Goal: Task Accomplishment & Management: Manage account settings

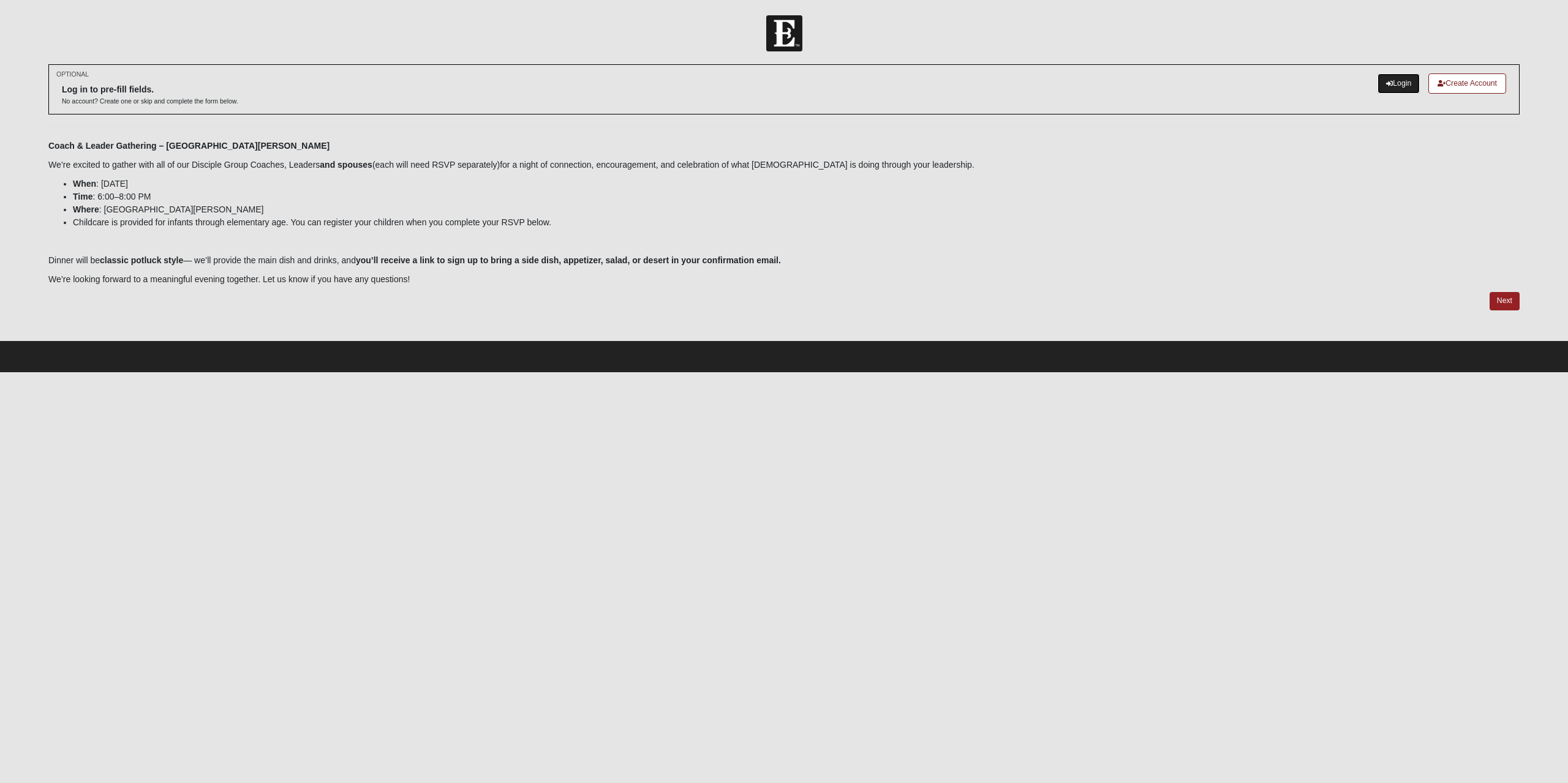
click at [1395, 81] on link "Login" at bounding box center [1398, 84] width 42 height 20
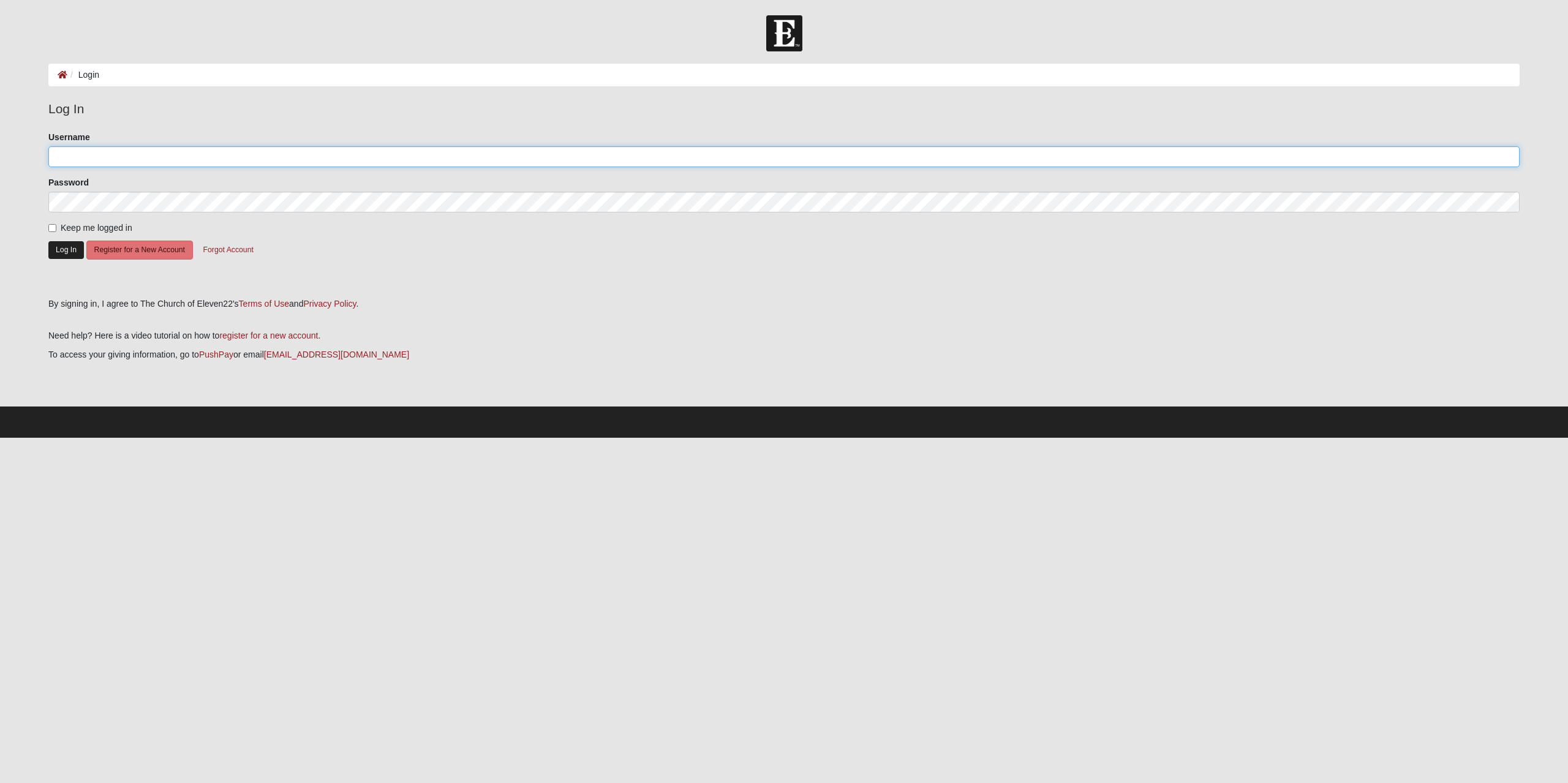
type input "nilsranneklev"
click at [60, 251] on button "Log In" at bounding box center [66, 250] width 35 height 18
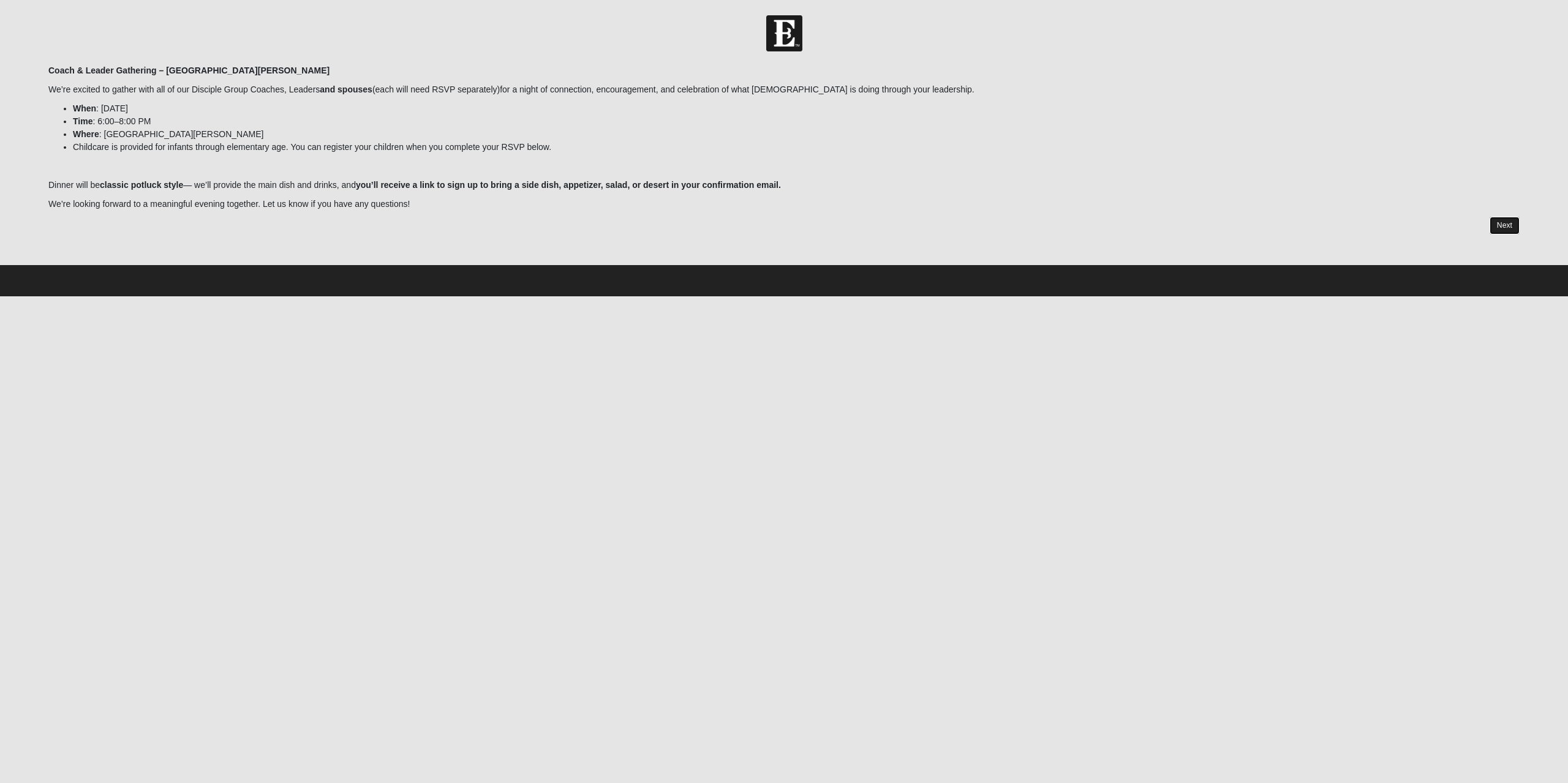
click at [1505, 226] on link "Next" at bounding box center [1504, 225] width 30 height 18
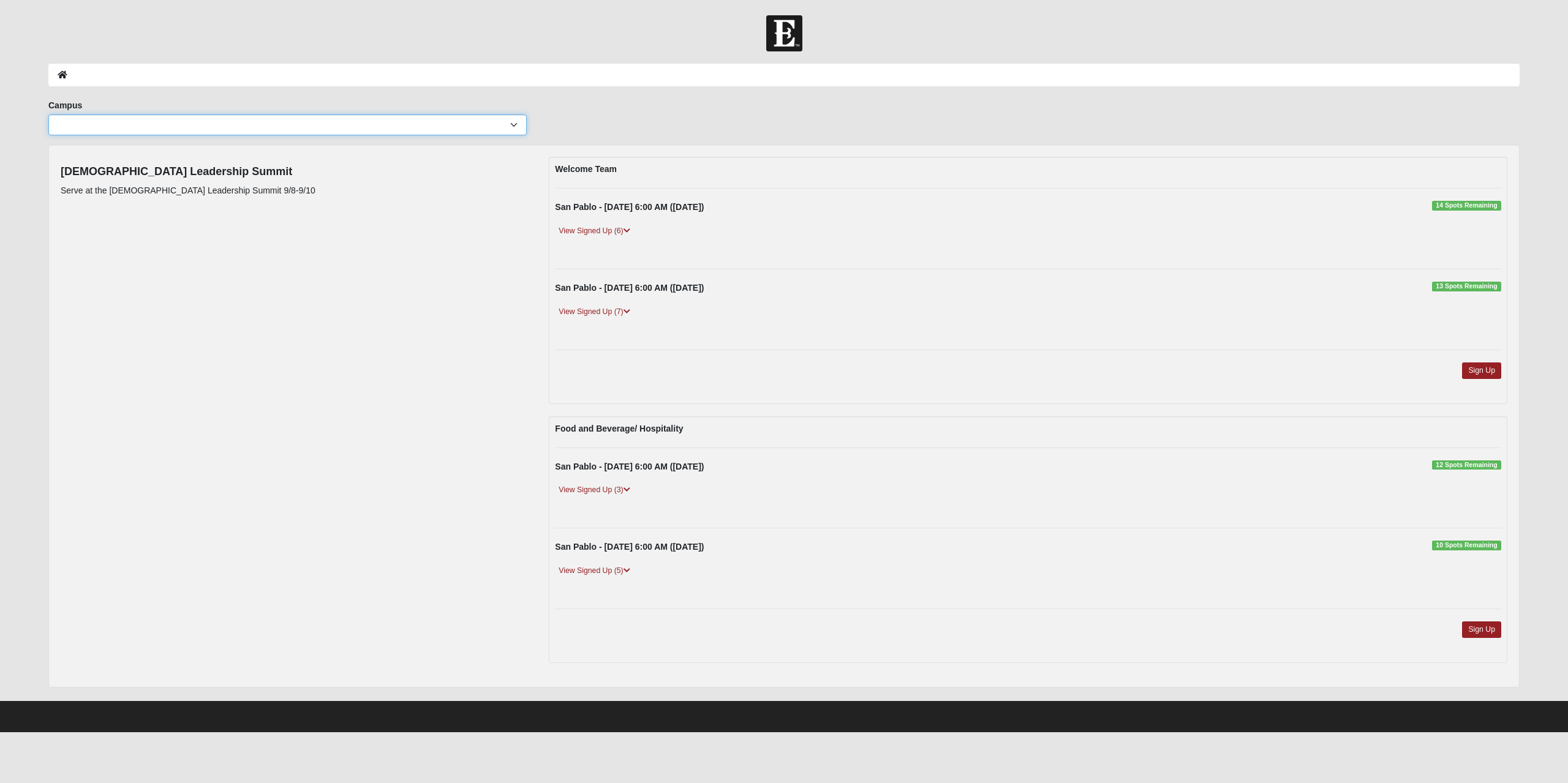
click at [454, 122] on select "Arlington Baymeadows Eleven22 Online Fleming Island Jesup Mandarin North Jax Or…" at bounding box center [288, 125] width 478 height 21
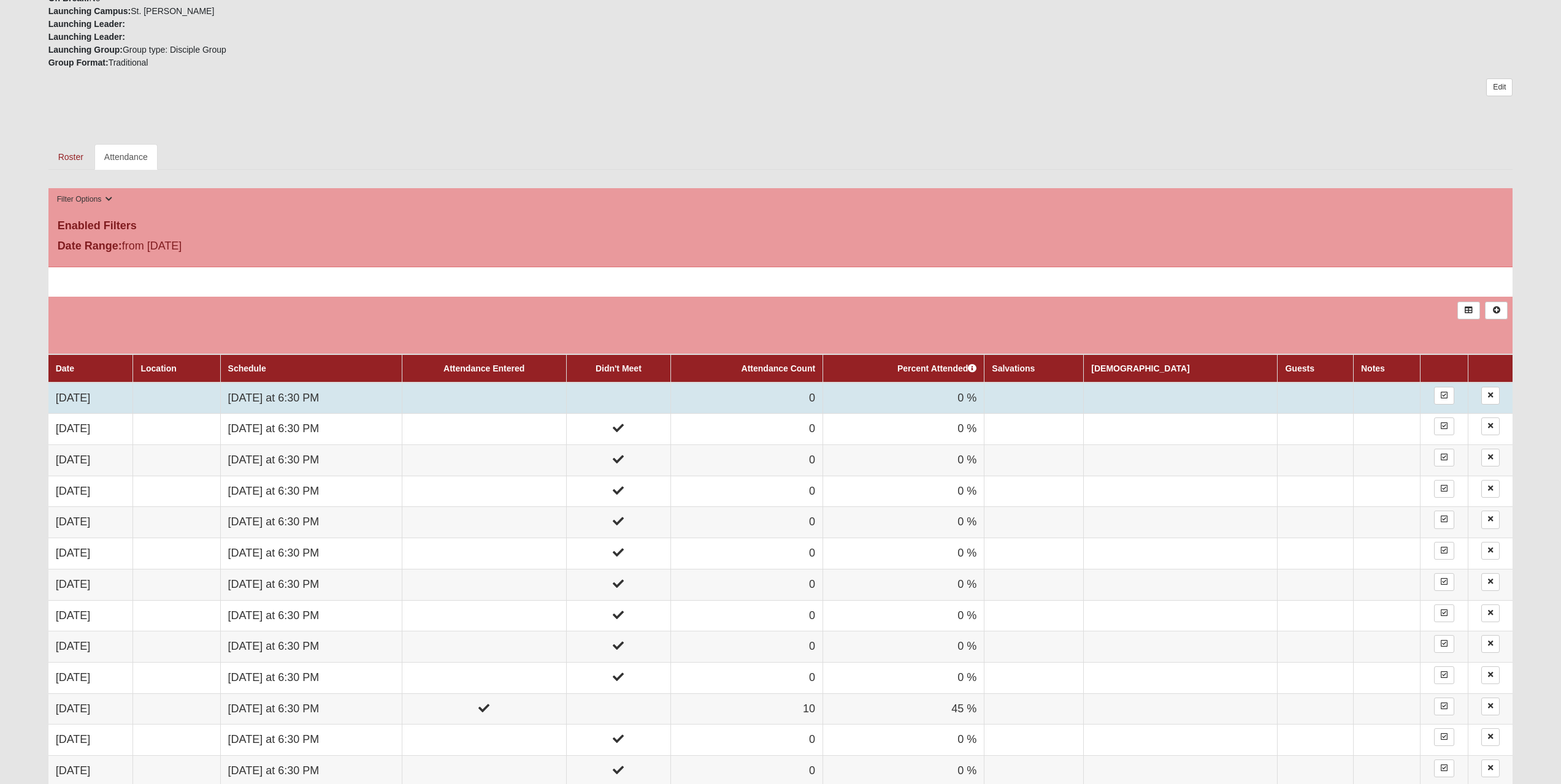
scroll to position [490, 0]
click at [315, 398] on td "[DATE] at 6:30 PM" at bounding box center [311, 398] width 182 height 32
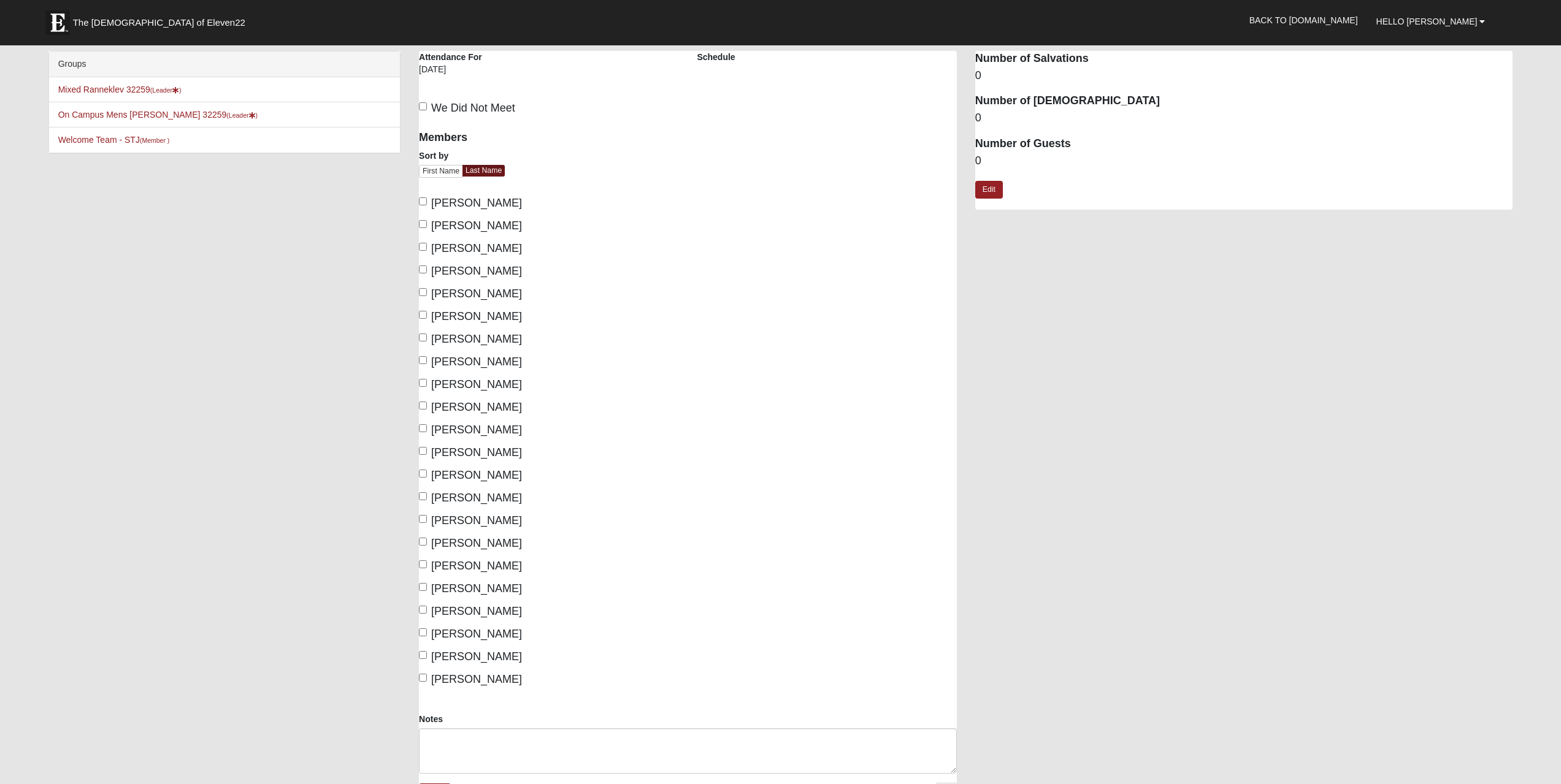
click at [438, 270] on span "Cook, Bill" at bounding box center [477, 270] width 91 height 12
click at [427, 270] on input "Cook, Bill" at bounding box center [423, 269] width 8 height 8
checkbox input "true"
click at [448, 295] on span "Cook, Susan" at bounding box center [477, 293] width 91 height 12
click at [427, 295] on input "Cook, Susan" at bounding box center [423, 292] width 8 height 8
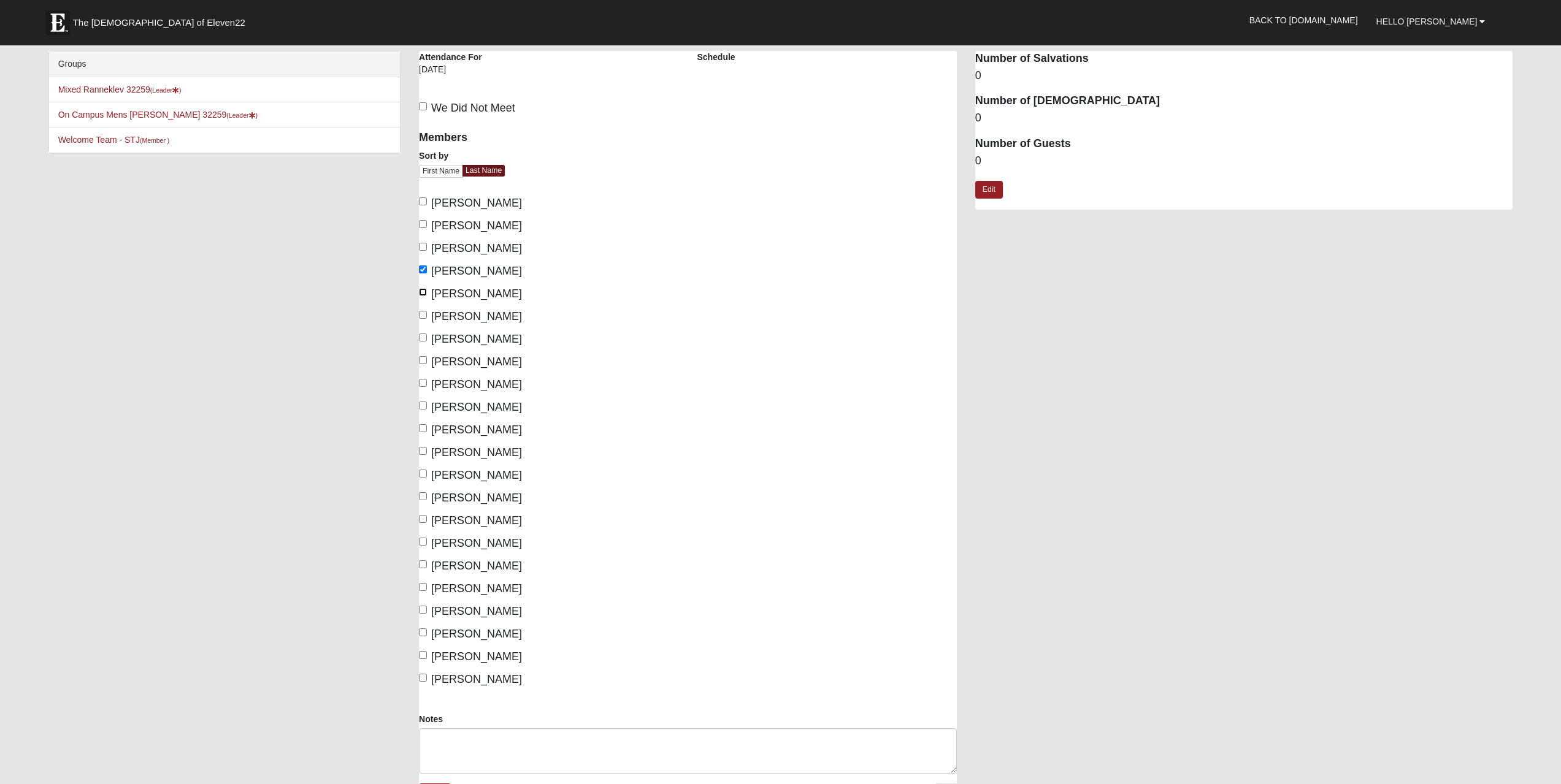
checkbox input "true"
click at [476, 612] on span "Ranneklev, Laura" at bounding box center [477, 611] width 91 height 12
click at [427, 612] on input "Ranneklev, Laura" at bounding box center [423, 609] width 8 height 8
checkbox input "true"
click at [473, 630] on span "Ranneklev, Nils" at bounding box center [477, 633] width 91 height 12
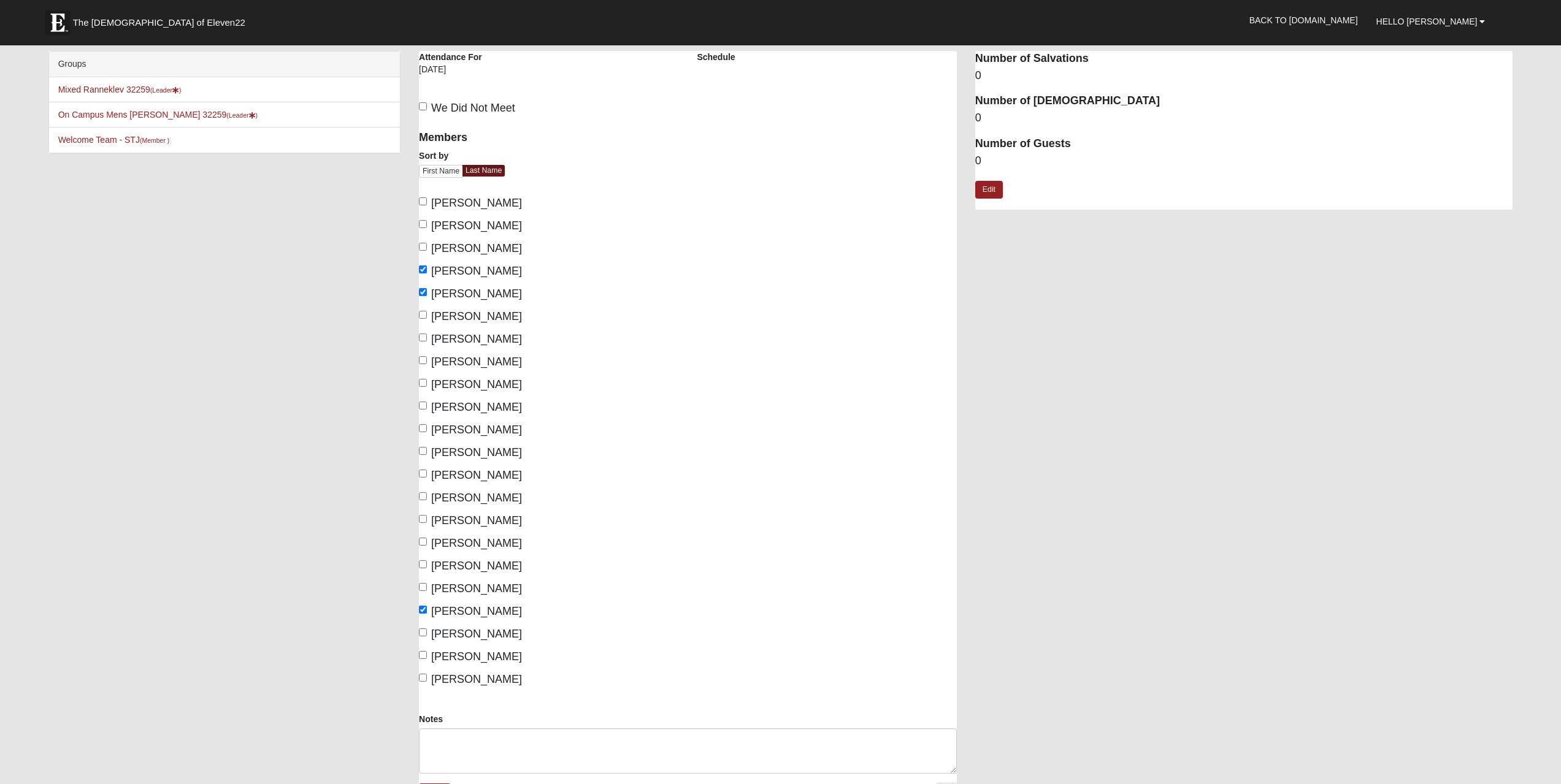
click at [427, 630] on input "Ranneklev, Nils" at bounding box center [423, 632] width 8 height 8
checkbox input "true"
click at [475, 366] on span "Gahagan, Bryan" at bounding box center [477, 361] width 91 height 12
click at [427, 364] on input "Gahagan, Bryan" at bounding box center [423, 360] width 8 height 8
checkbox input "true"
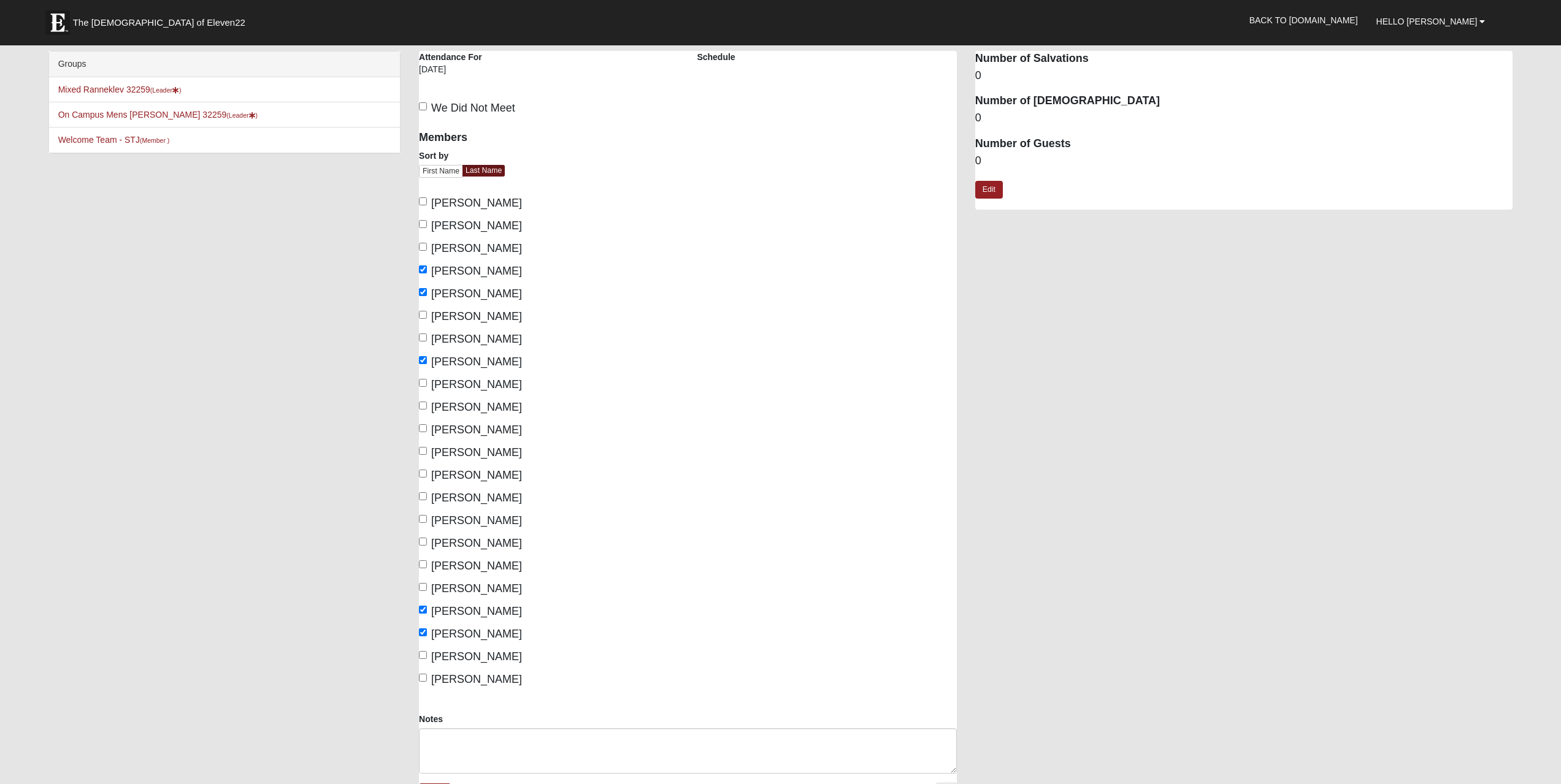
click at [476, 383] on span "Gahagan, Julie" at bounding box center [477, 384] width 91 height 12
click at [427, 383] on input "Gahagan, Julie" at bounding box center [423, 383] width 8 height 8
checkbox input "true"
click at [484, 476] on span "McLendon, Clay" at bounding box center [477, 475] width 91 height 12
click at [427, 476] on input "McLendon, Clay" at bounding box center [423, 473] width 8 height 8
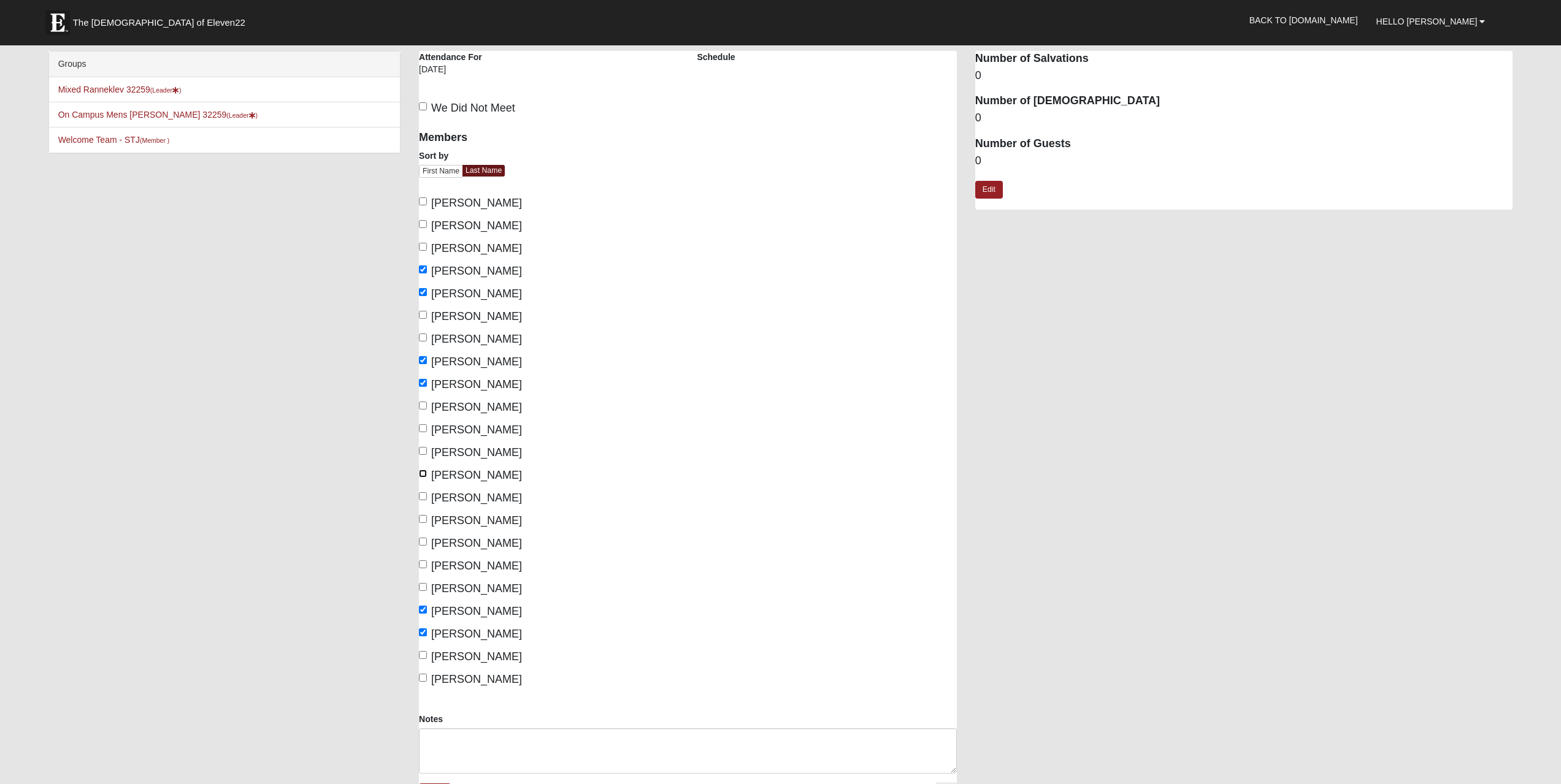
checkbox input "true"
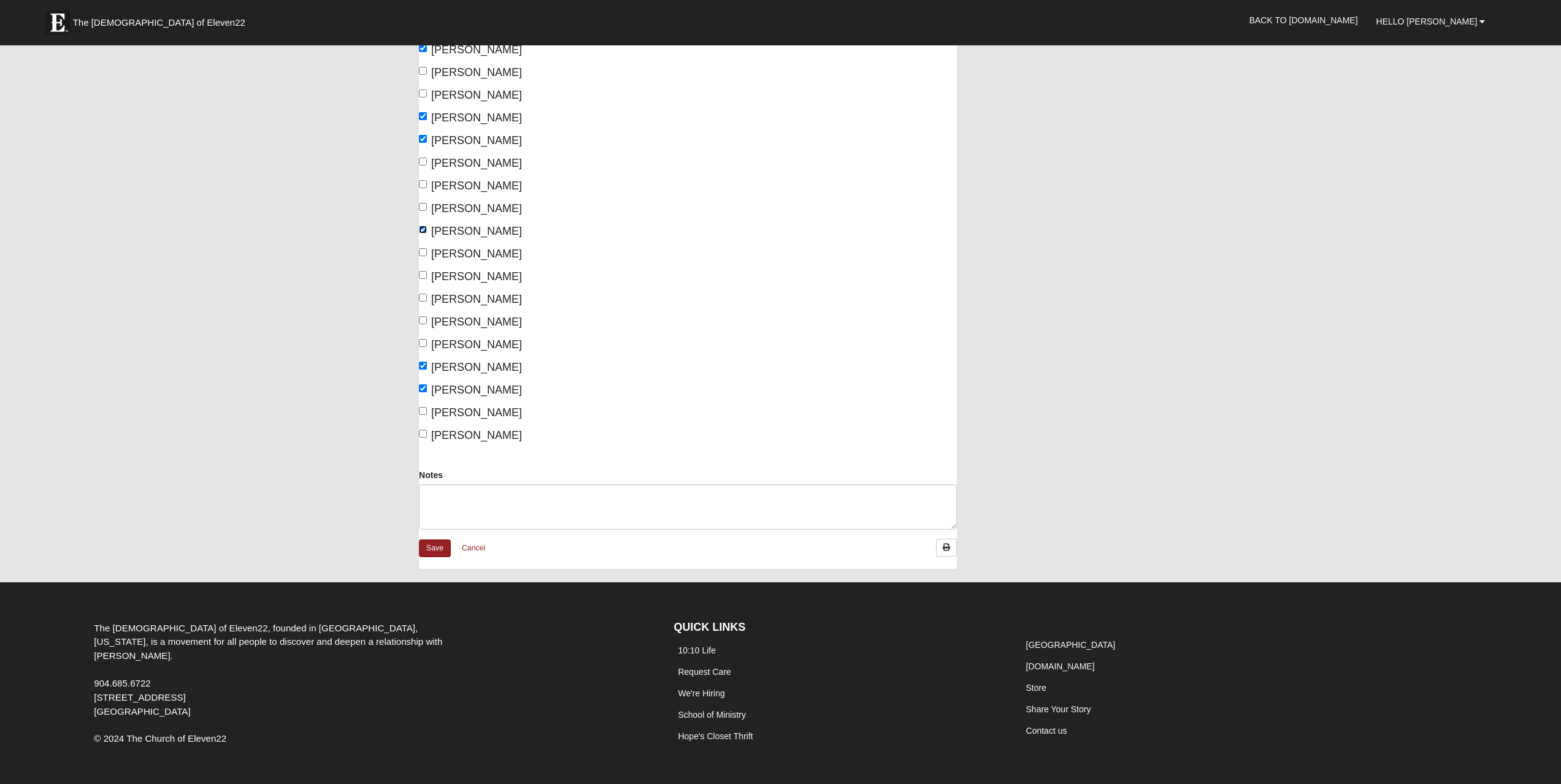
scroll to position [245, 0]
click at [434, 549] on link "Save" at bounding box center [435, 548] width 32 height 18
